Goal: Find specific page/section: Find specific page/section

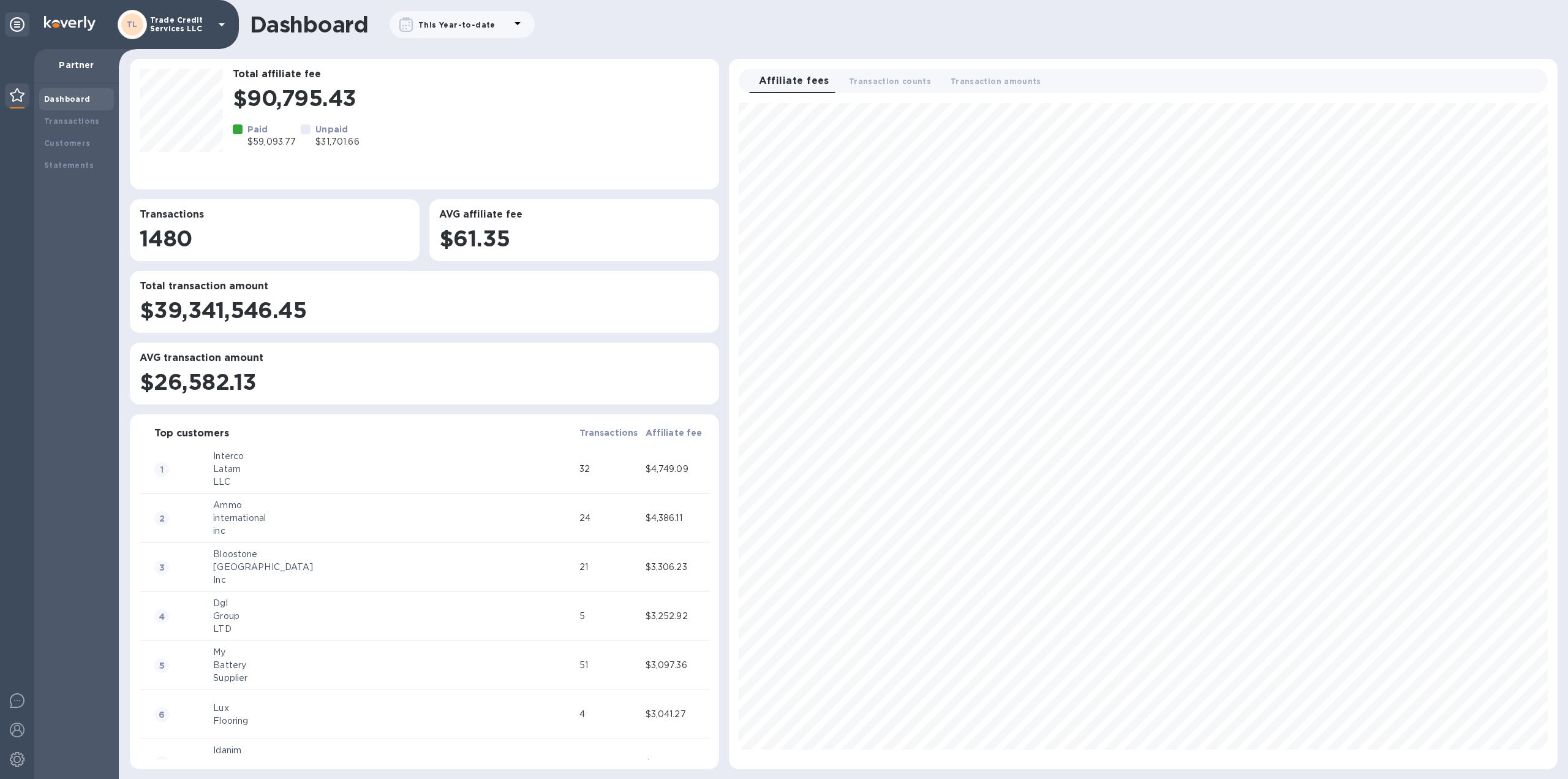
scroll to position [656, 818]
click at [73, 122] on b "Transactions" at bounding box center [72, 121] width 56 height 9
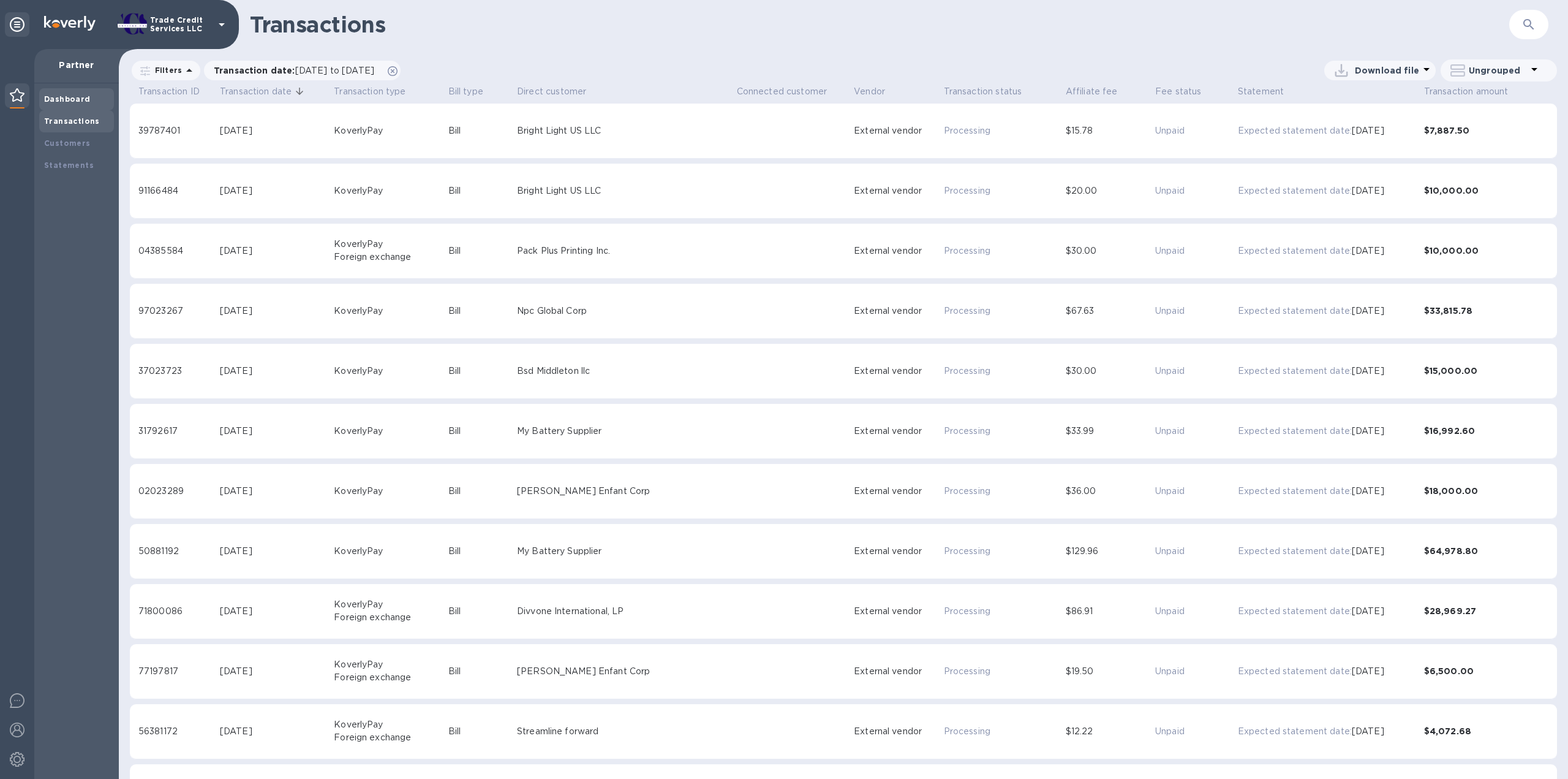
click at [61, 99] on b "Dashboard" at bounding box center [67, 99] width 47 height 9
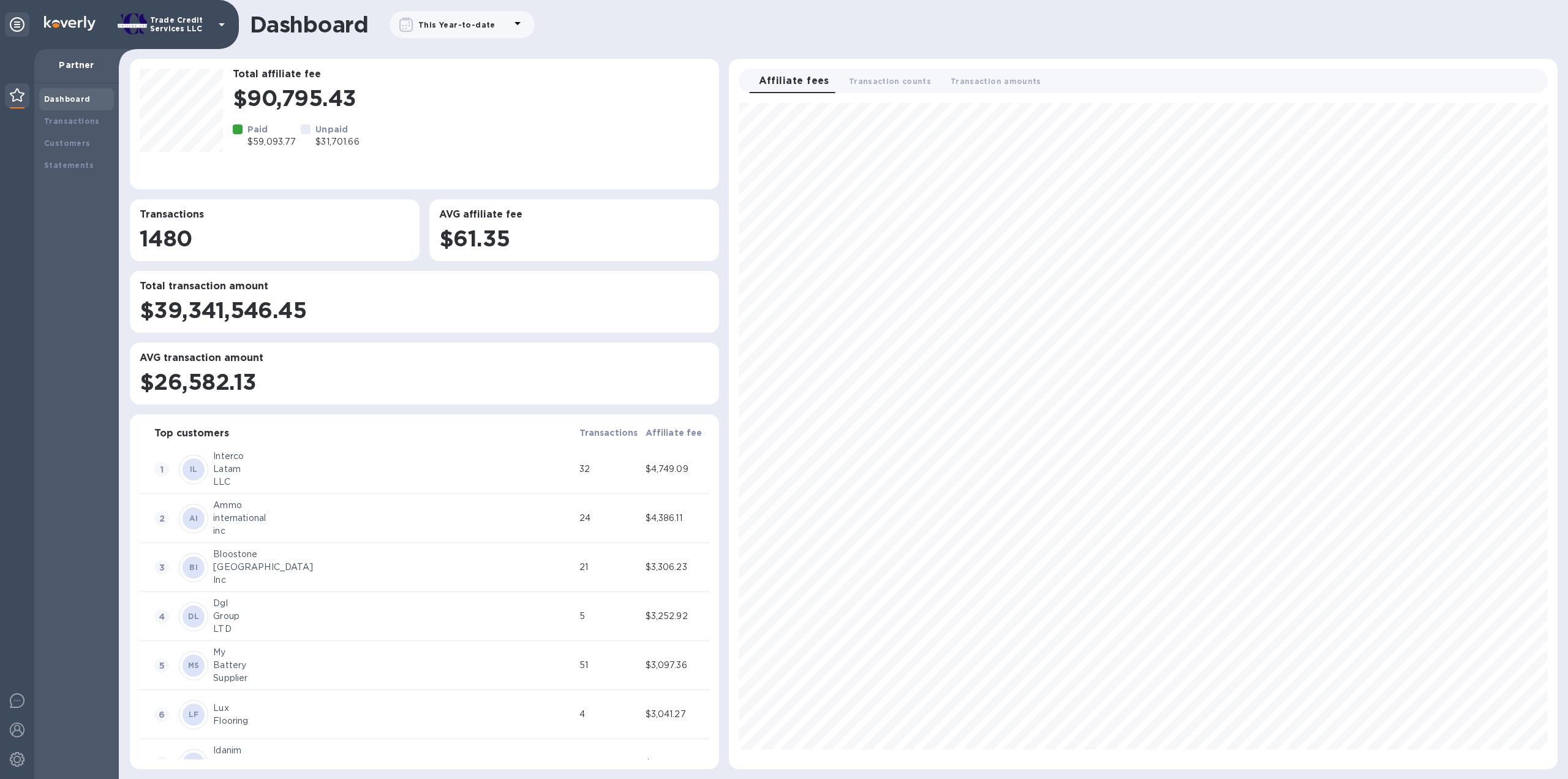
scroll to position [656, 818]
click at [59, 116] on div "Transactions" at bounding box center [77, 121] width 65 height 12
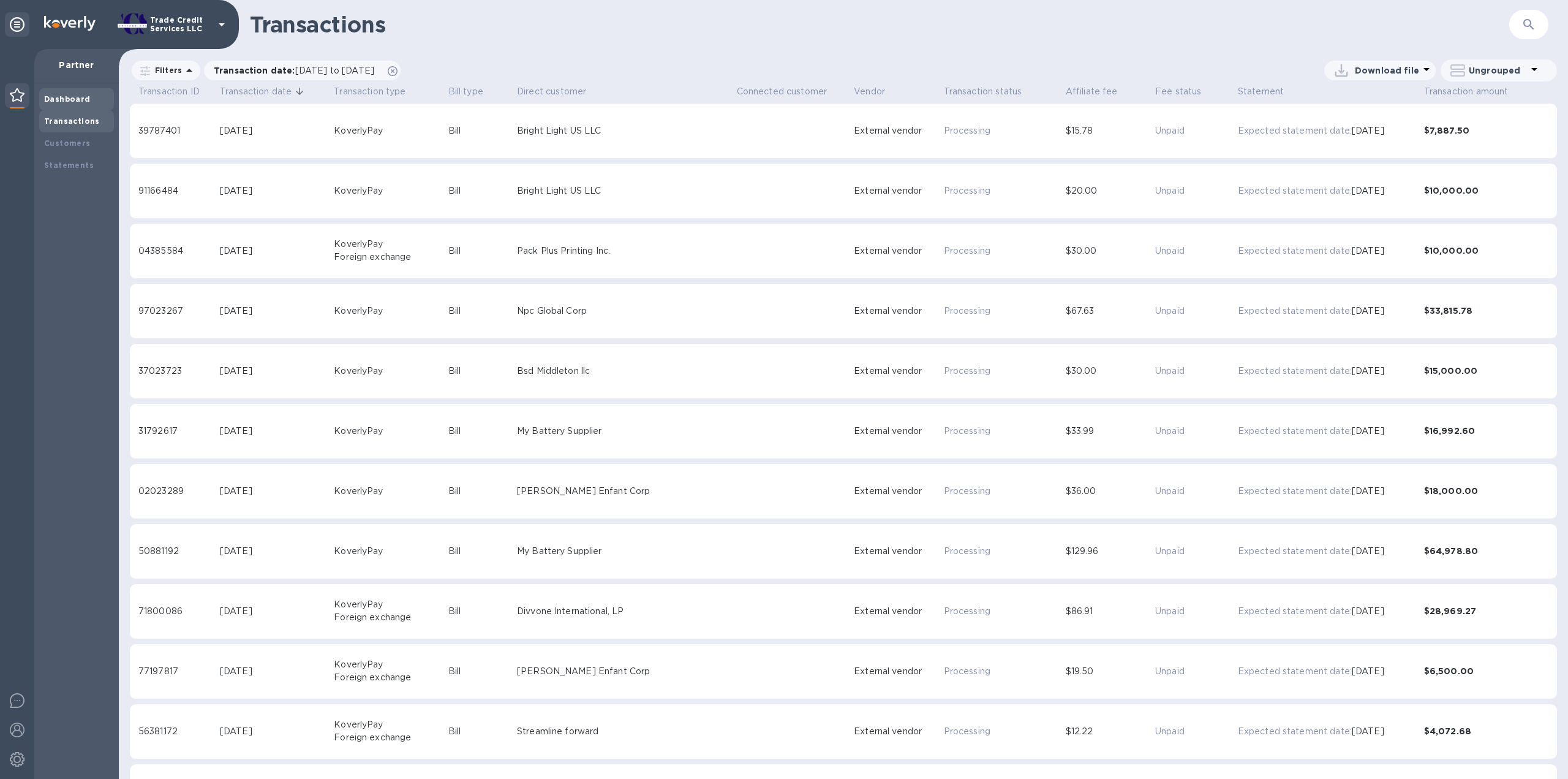
click at [64, 101] on b "Dashboard" at bounding box center [67, 99] width 47 height 9
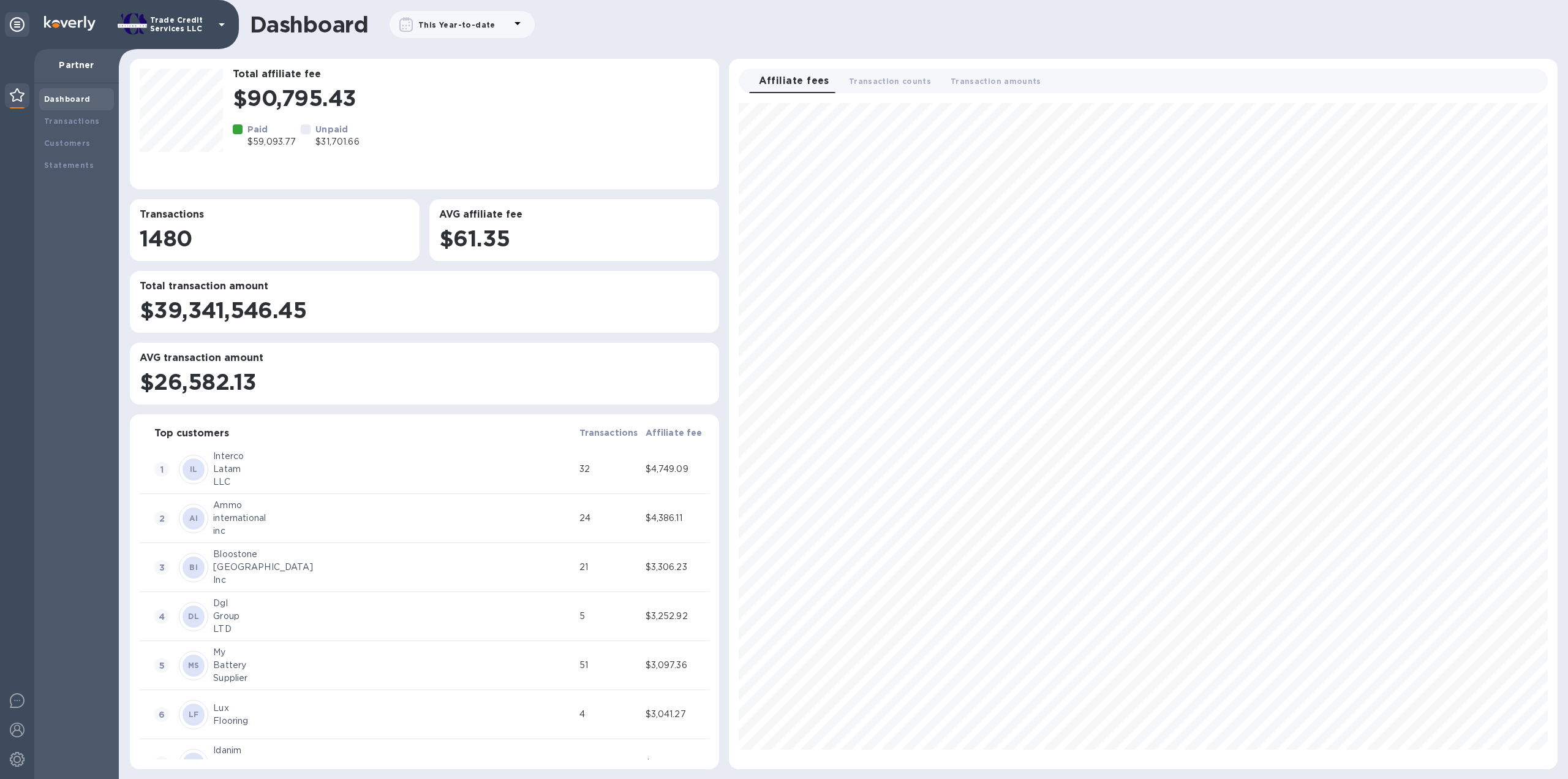
scroll to position [656, 818]
click at [64, 118] on b "Transactions" at bounding box center [72, 121] width 56 height 9
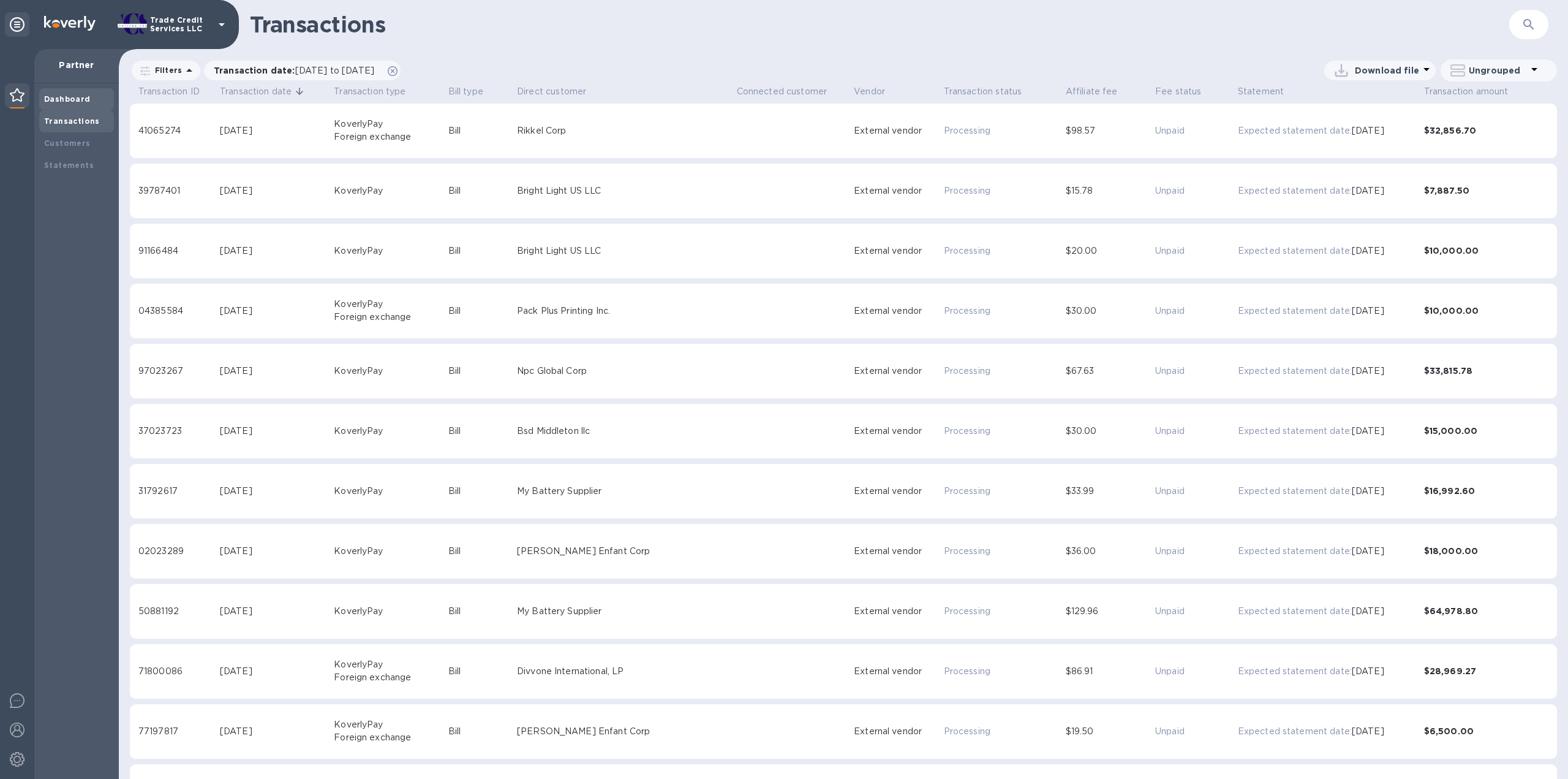
click at [70, 93] on div "Dashboard" at bounding box center [76, 99] width 75 height 22
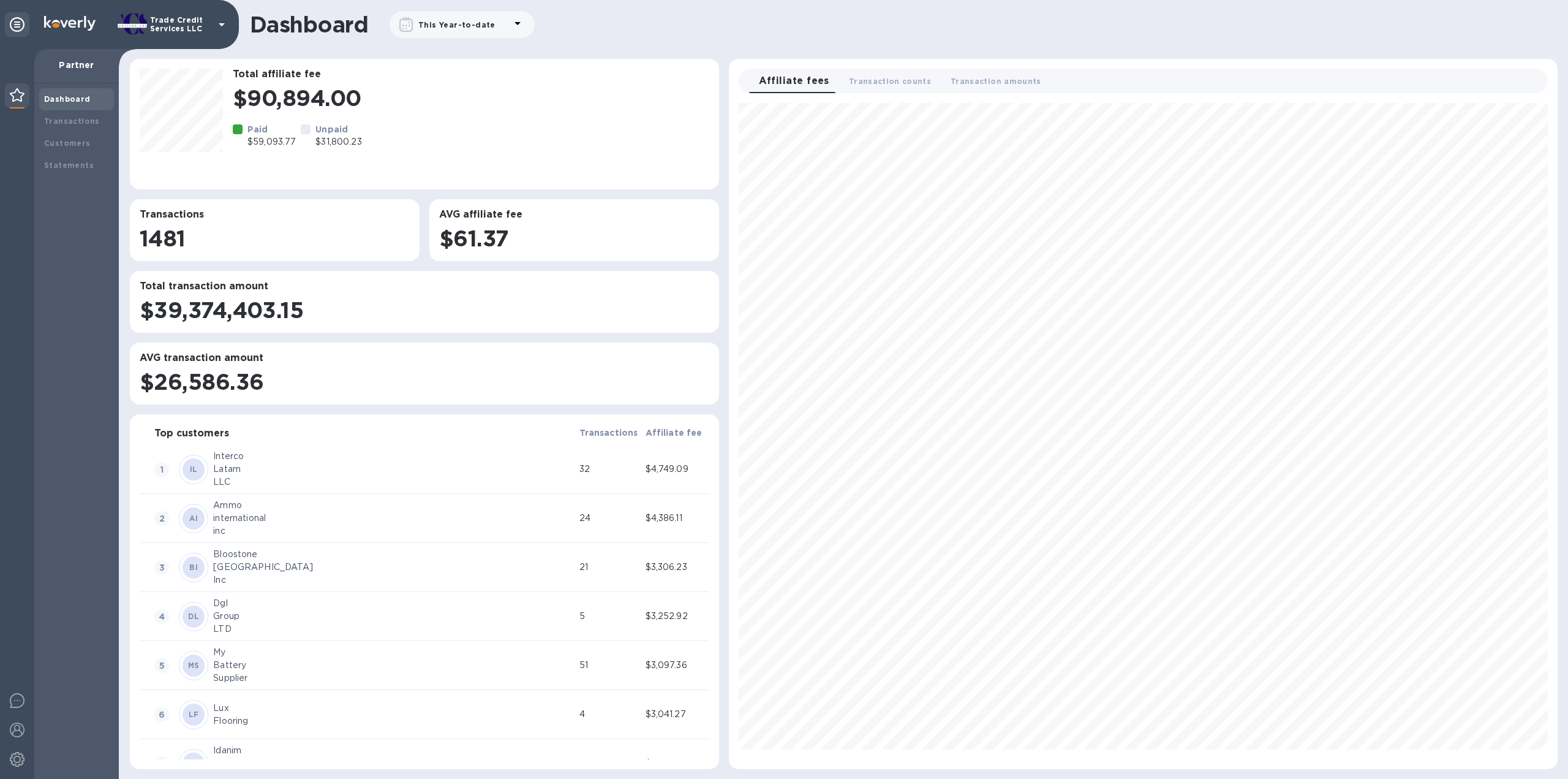
scroll to position [656, 818]
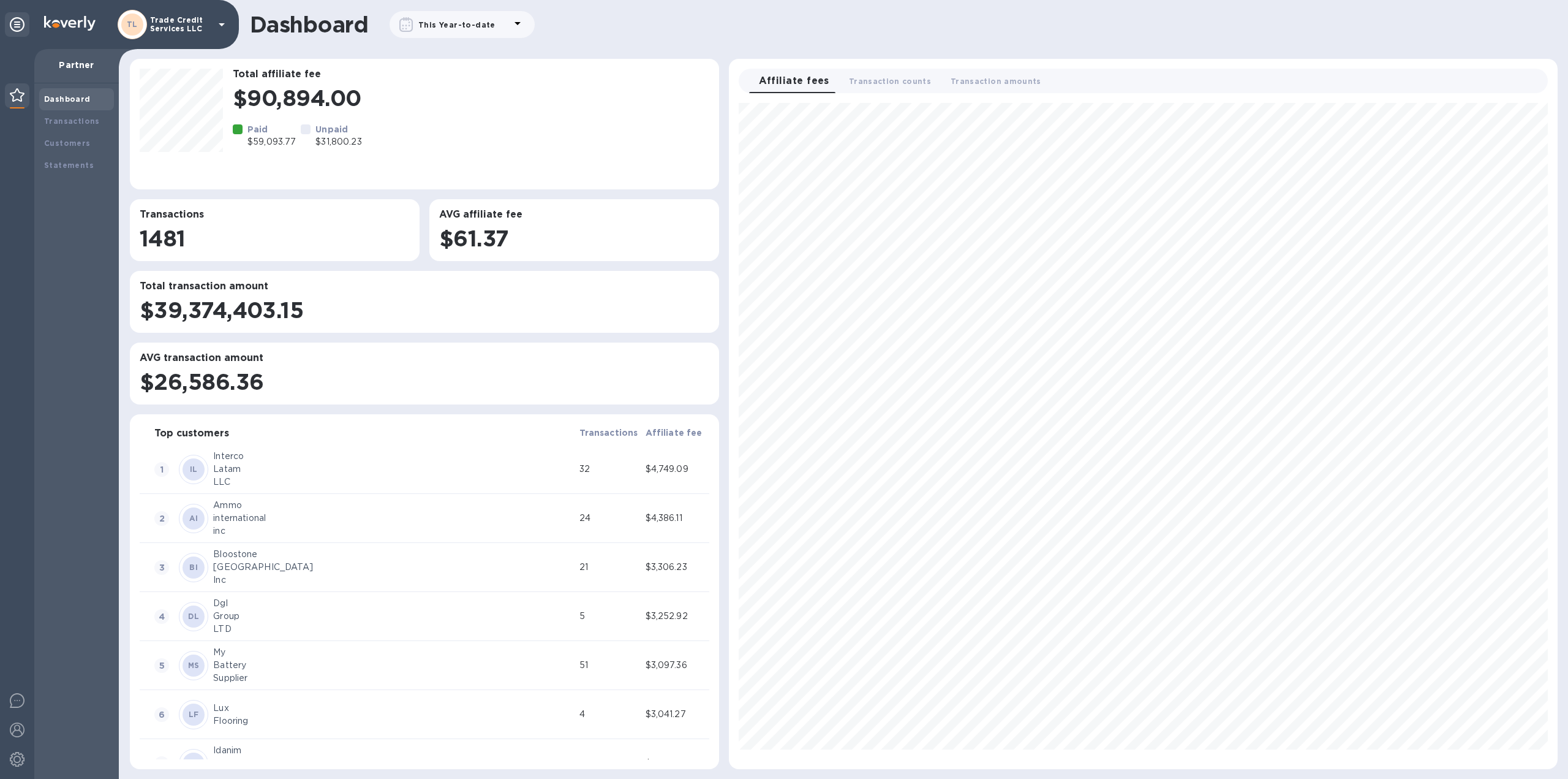
scroll to position [656, 818]
